Goal: Navigation & Orientation: Find specific page/section

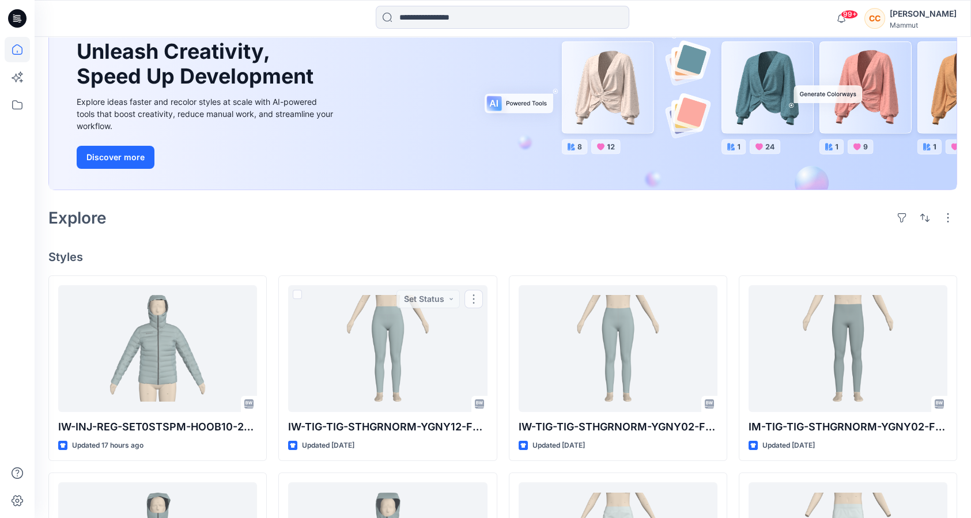
scroll to position [115, 0]
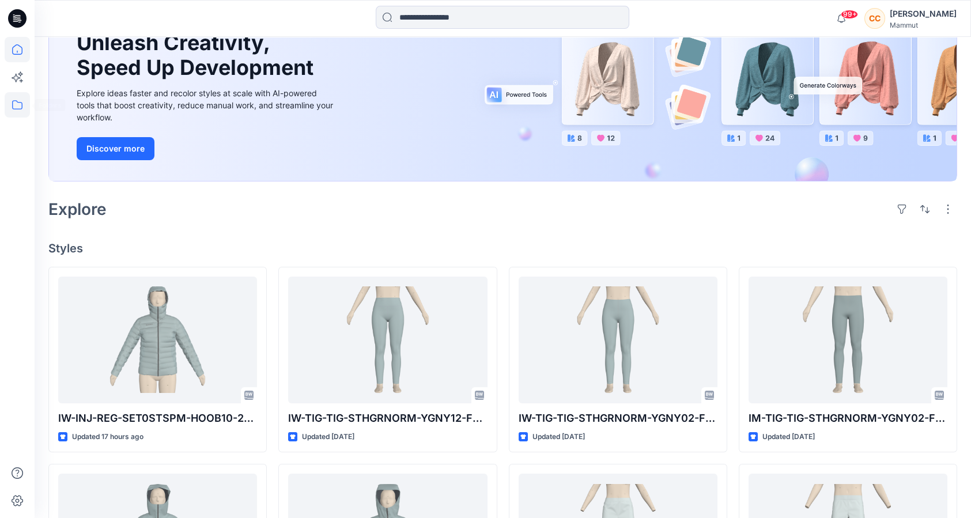
click at [13, 107] on icon at bounding box center [17, 104] width 25 height 25
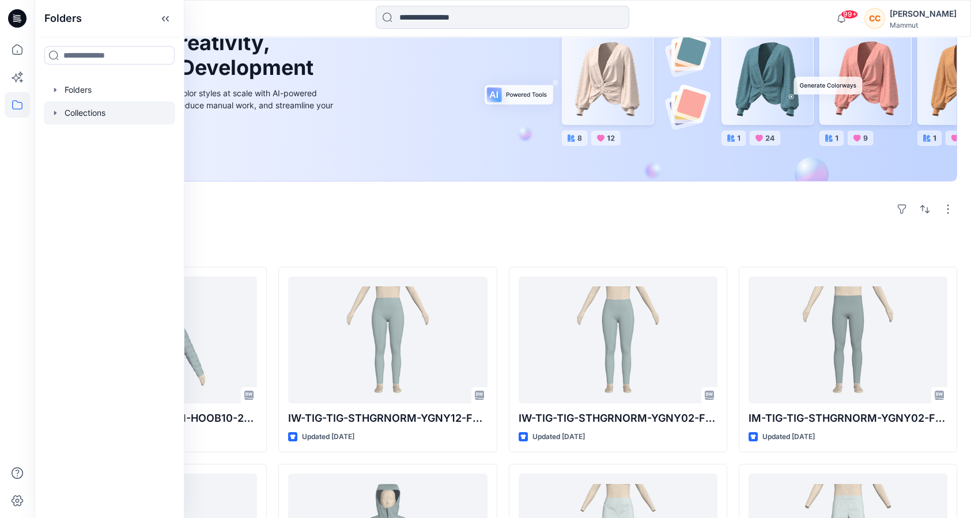
click at [82, 116] on div at bounding box center [109, 112] width 131 height 23
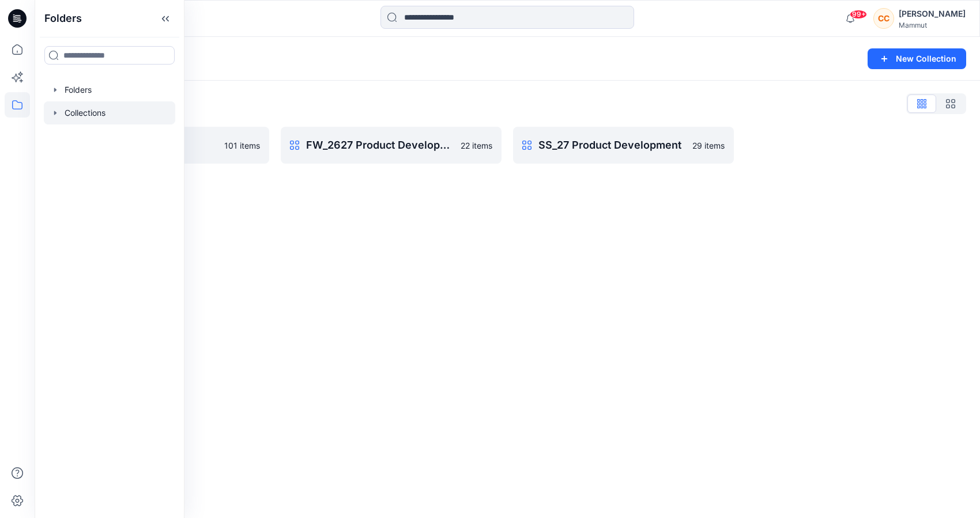
click at [399, 221] on div "Collections New Collection Collections List Basepattern 101 items FW_2627 Produ…" at bounding box center [507, 277] width 945 height 481
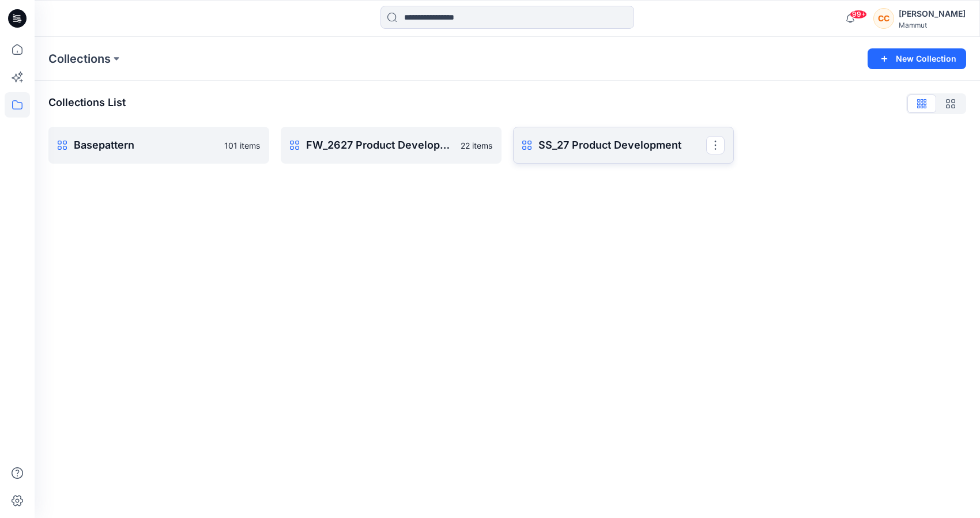
click at [623, 153] on p "SS_27 Product Development" at bounding box center [622, 145] width 168 height 16
click at [168, 153] on p "Basepattern" at bounding box center [158, 145] width 168 height 16
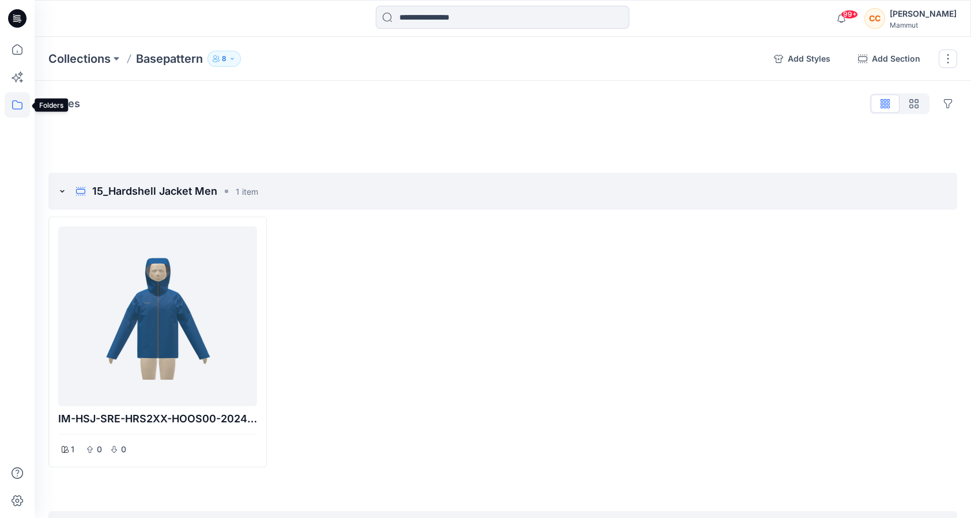
click at [20, 105] on icon at bounding box center [17, 104] width 25 height 25
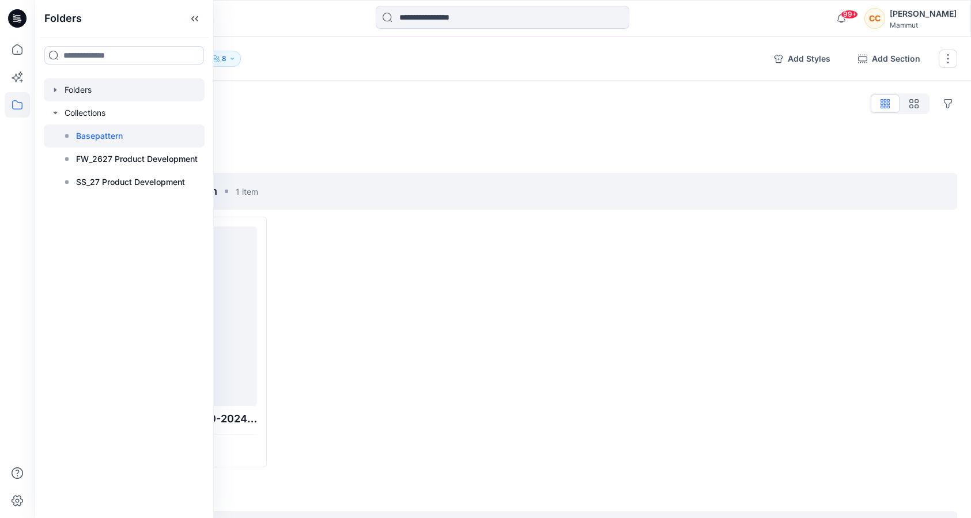
click at [79, 94] on div at bounding box center [124, 89] width 161 height 23
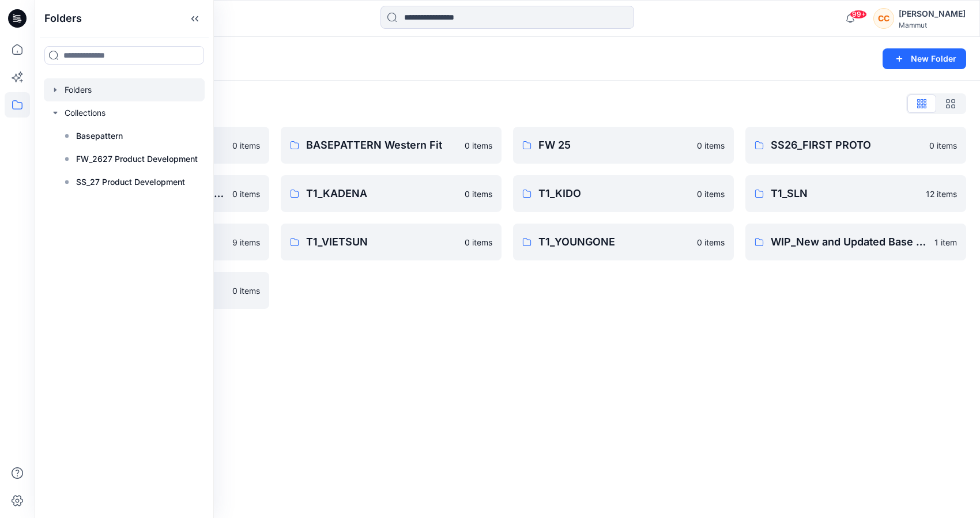
click at [571, 354] on div "Folders New Folder Folders List BASEPATTERN Asia Fit 0 items T1_ANGGUN / [PERSO…" at bounding box center [507, 277] width 945 height 481
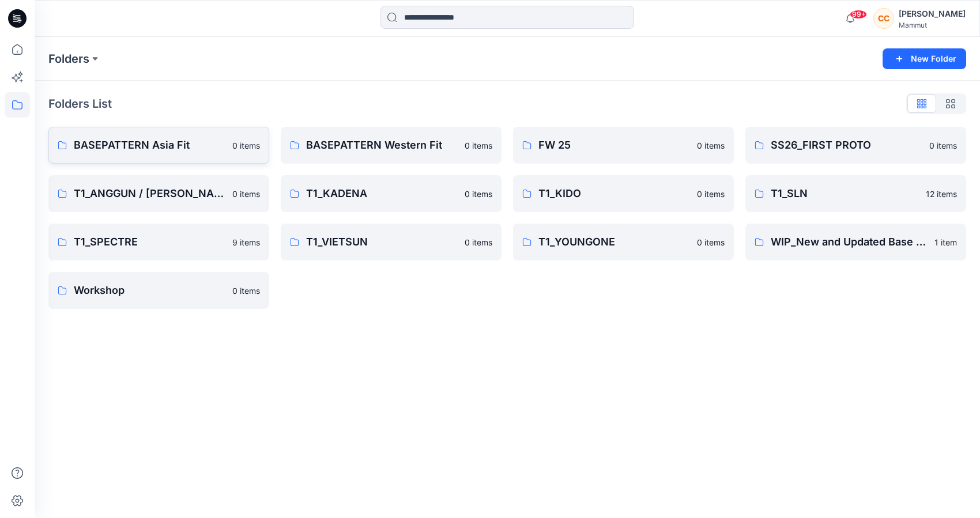
click at [172, 156] on link "BASEPATTERN Asia Fit 0 items" at bounding box center [158, 145] width 221 height 37
click at [179, 205] on link "T1_ANGGUN / [PERSON_NAME] 0 items" at bounding box center [158, 193] width 221 height 37
click at [371, 205] on link "T1_KADENA 0 items" at bounding box center [391, 193] width 221 height 37
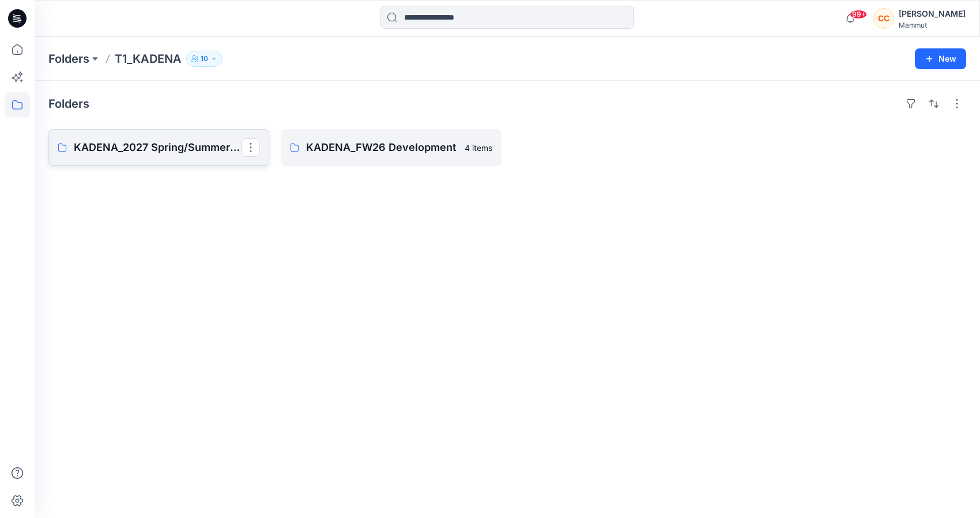
click at [202, 148] on p "KADENA_2027 Spring/Summer Standard" at bounding box center [158, 147] width 168 height 16
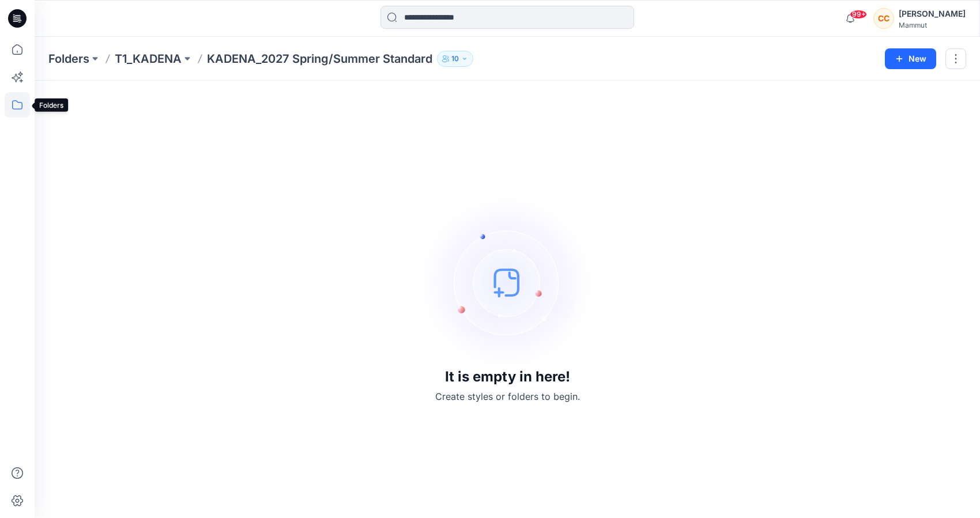
click at [23, 107] on icon at bounding box center [17, 104] width 25 height 25
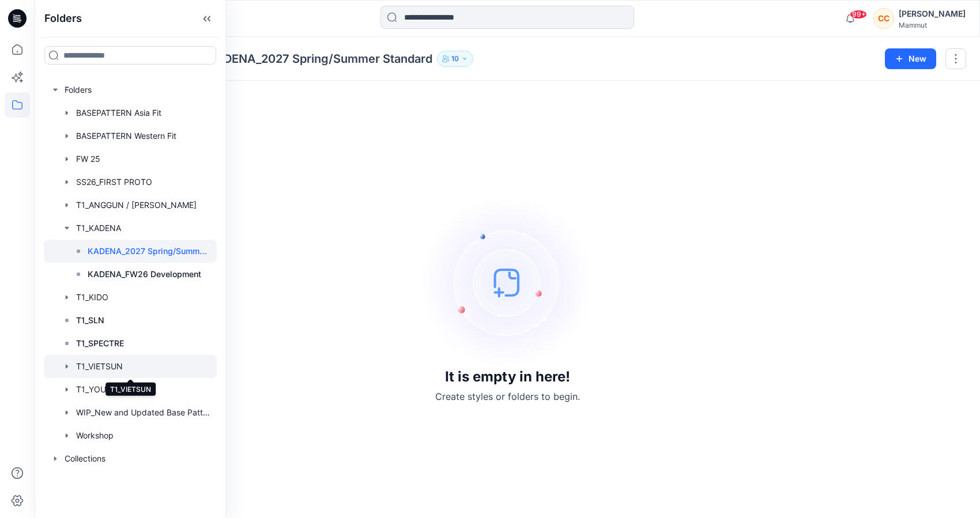
click at [116, 371] on div at bounding box center [130, 366] width 173 height 23
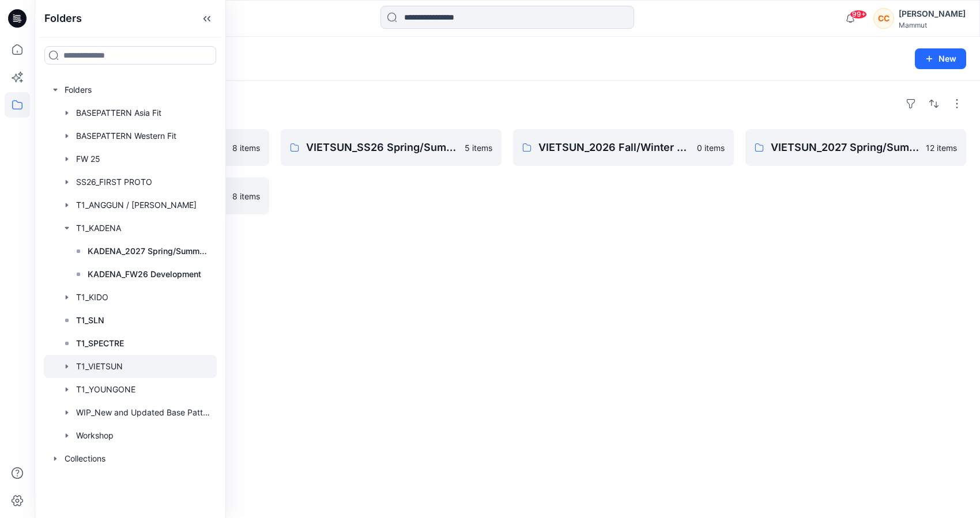
click at [366, 300] on div "Folders VIETSUN_SS27 Spring/Summer [GEOGRAPHIC_DATA] 8 items VIETSUN_2026 Fall/…" at bounding box center [507, 299] width 945 height 437
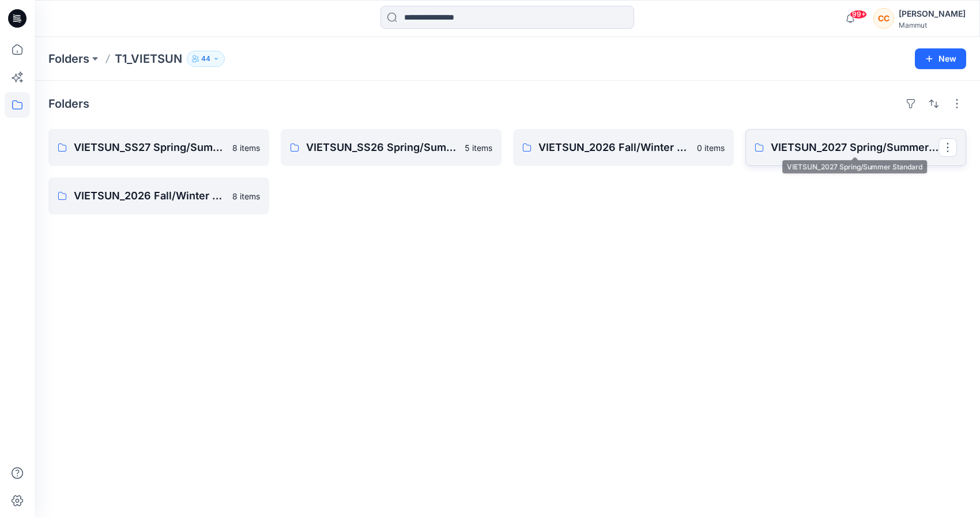
click at [808, 152] on p "VIETSUN_2027 Spring/Summer Standard" at bounding box center [855, 147] width 168 height 16
click at [395, 291] on div "Folders VIETSUN_SS27 Spring/Summer [GEOGRAPHIC_DATA] 8 items VIETSUN_2026 Fall/…" at bounding box center [507, 299] width 945 height 437
